Goal: Transaction & Acquisition: Purchase product/service

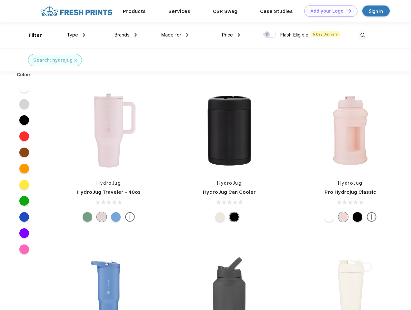
click at [328, 11] on link "Add your Logo Design Tool" at bounding box center [330, 10] width 53 height 11
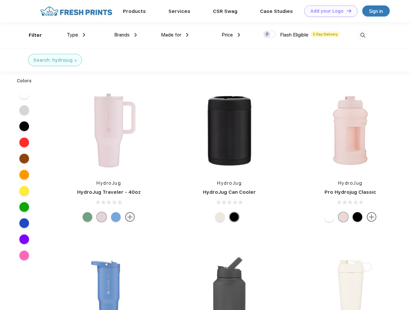
click at [0, 0] on div "Design Tool" at bounding box center [0, 0] width 0 height 0
click at [346, 11] on link "Add your Logo Design Tool" at bounding box center [330, 10] width 53 height 11
click at [31, 35] on div "Filter" at bounding box center [35, 35] width 13 height 7
click at [76, 35] on span "Type" at bounding box center [72, 35] width 11 height 6
click at [125, 35] on span "Brands" at bounding box center [121, 35] width 15 height 6
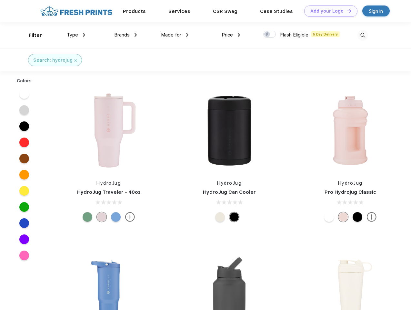
click at [175, 35] on span "Made for" at bounding box center [171, 35] width 20 height 6
click at [231, 35] on span "Price" at bounding box center [227, 35] width 11 height 6
click at [270, 35] on div at bounding box center [269, 34] width 13 height 7
click at [267, 35] on input "checkbox" at bounding box center [265, 32] width 4 height 4
click at [362, 35] on img at bounding box center [362, 35] width 11 height 11
